Goal: Entertainment & Leisure: Consume media (video, audio)

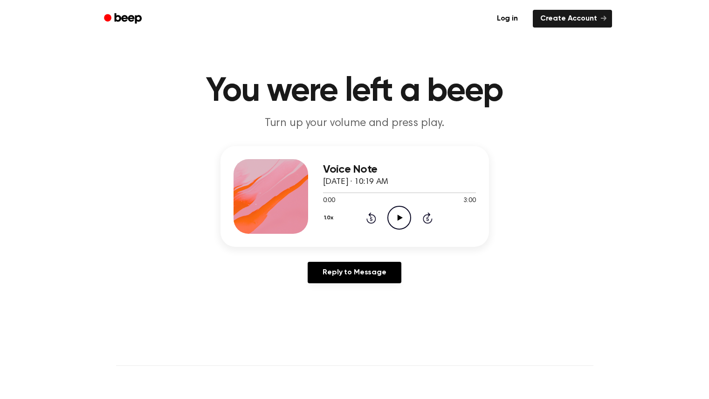
click at [399, 215] on icon at bounding box center [400, 218] width 5 height 6
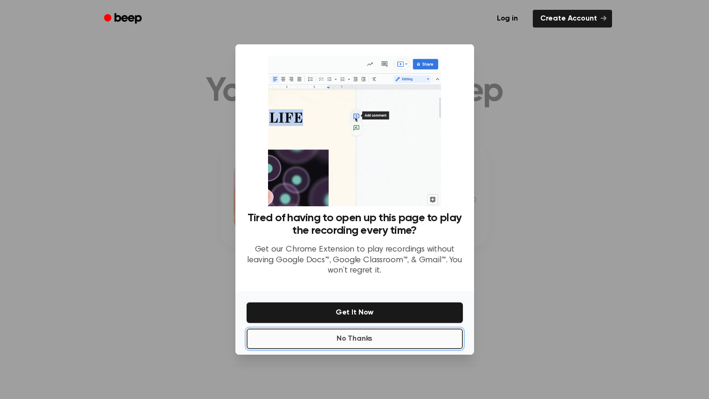
click at [367, 334] on button "No Thanks" at bounding box center [355, 338] width 216 height 21
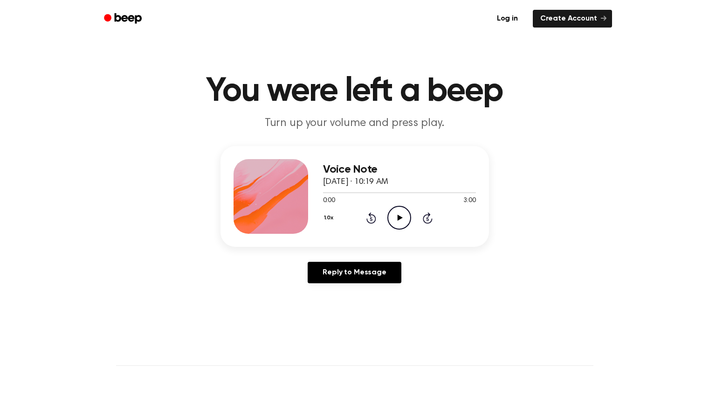
click at [393, 223] on icon "Play Audio" at bounding box center [400, 218] width 24 height 24
click at [402, 216] on icon "Play Audio" at bounding box center [400, 218] width 24 height 24
